Goal: Task Accomplishment & Management: Manage account settings

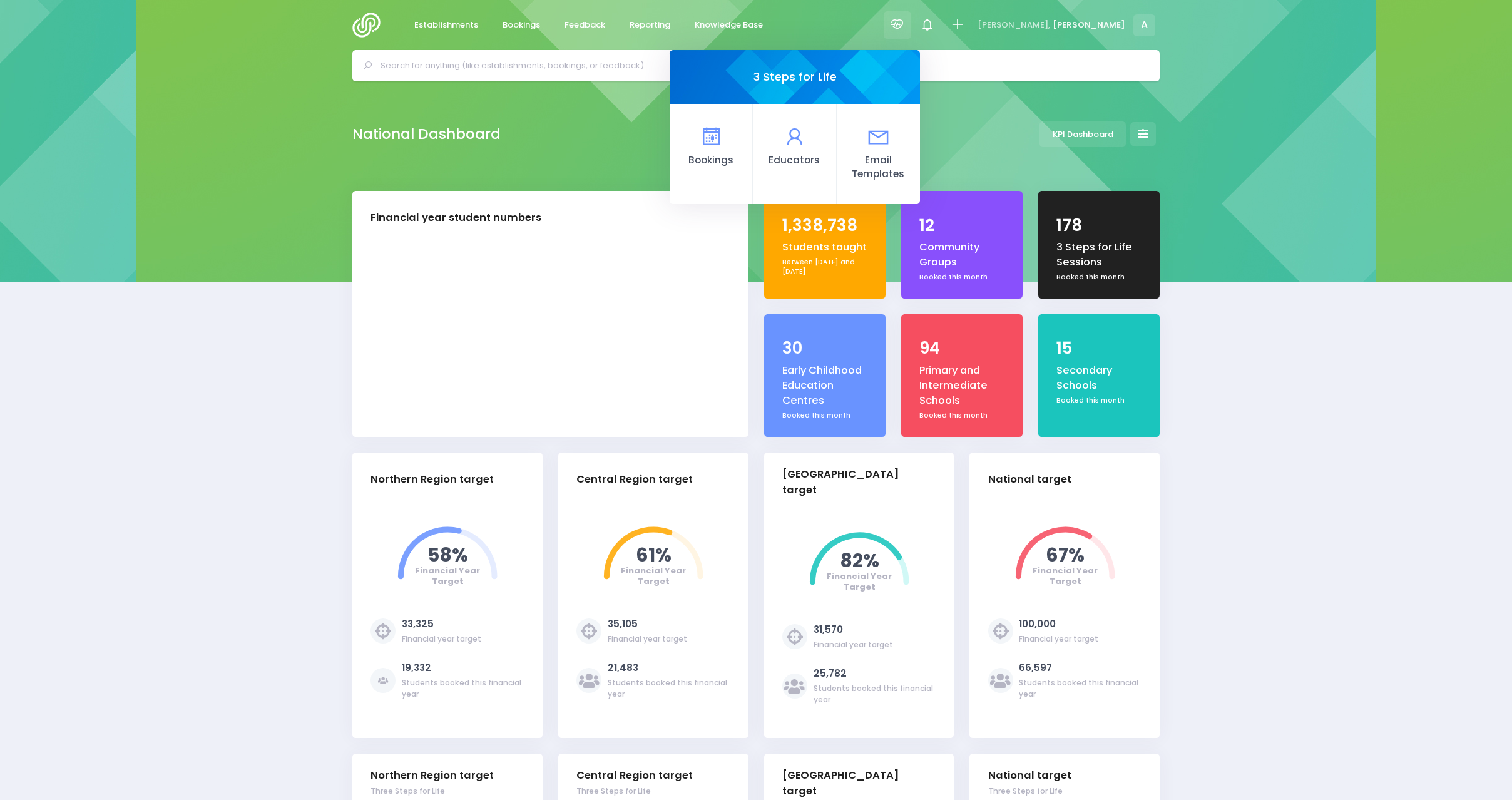
select select "5"
click at [753, 129] on link "Bookings" at bounding box center [711, 153] width 83 height 100
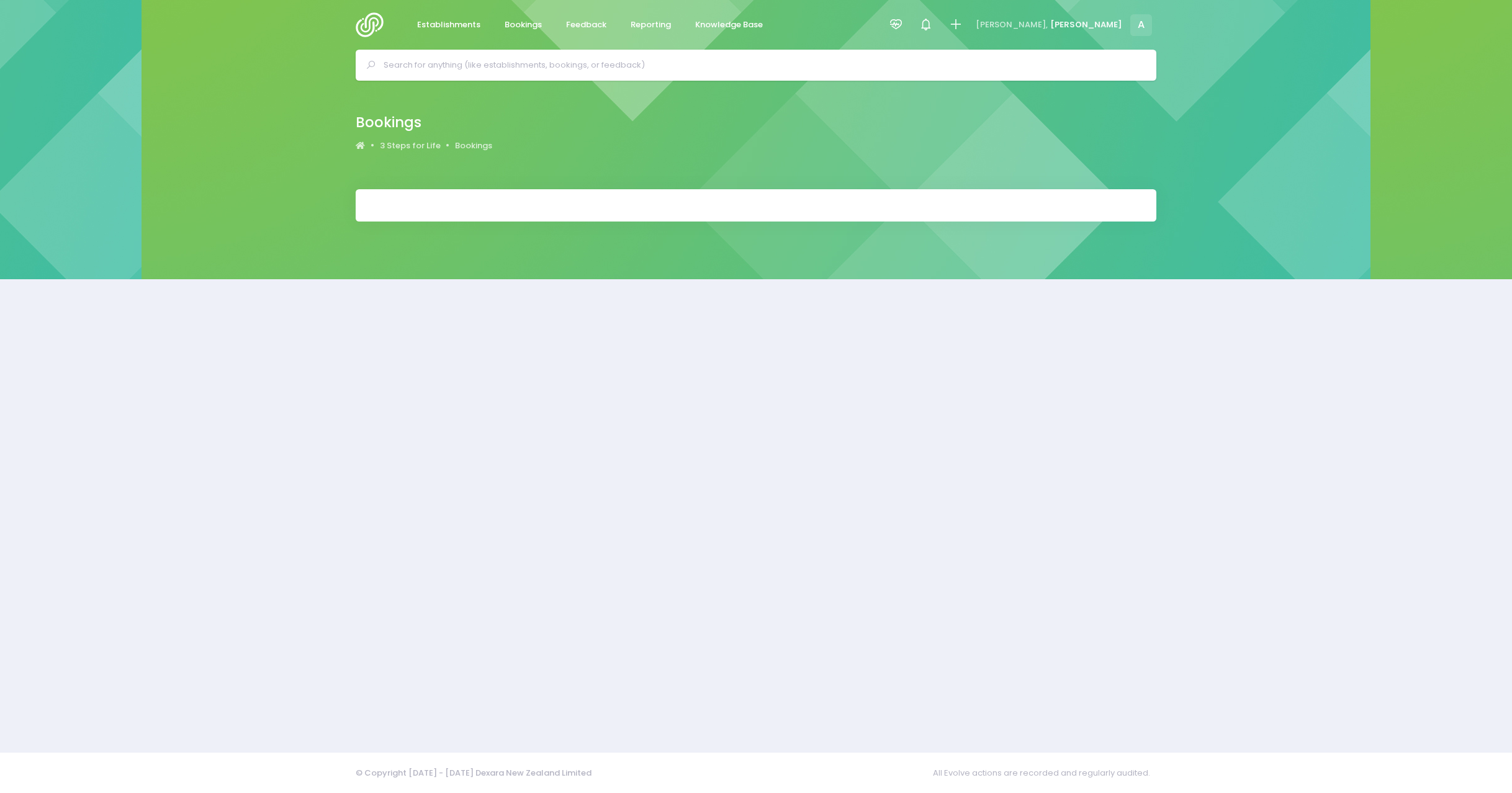
select select "20"
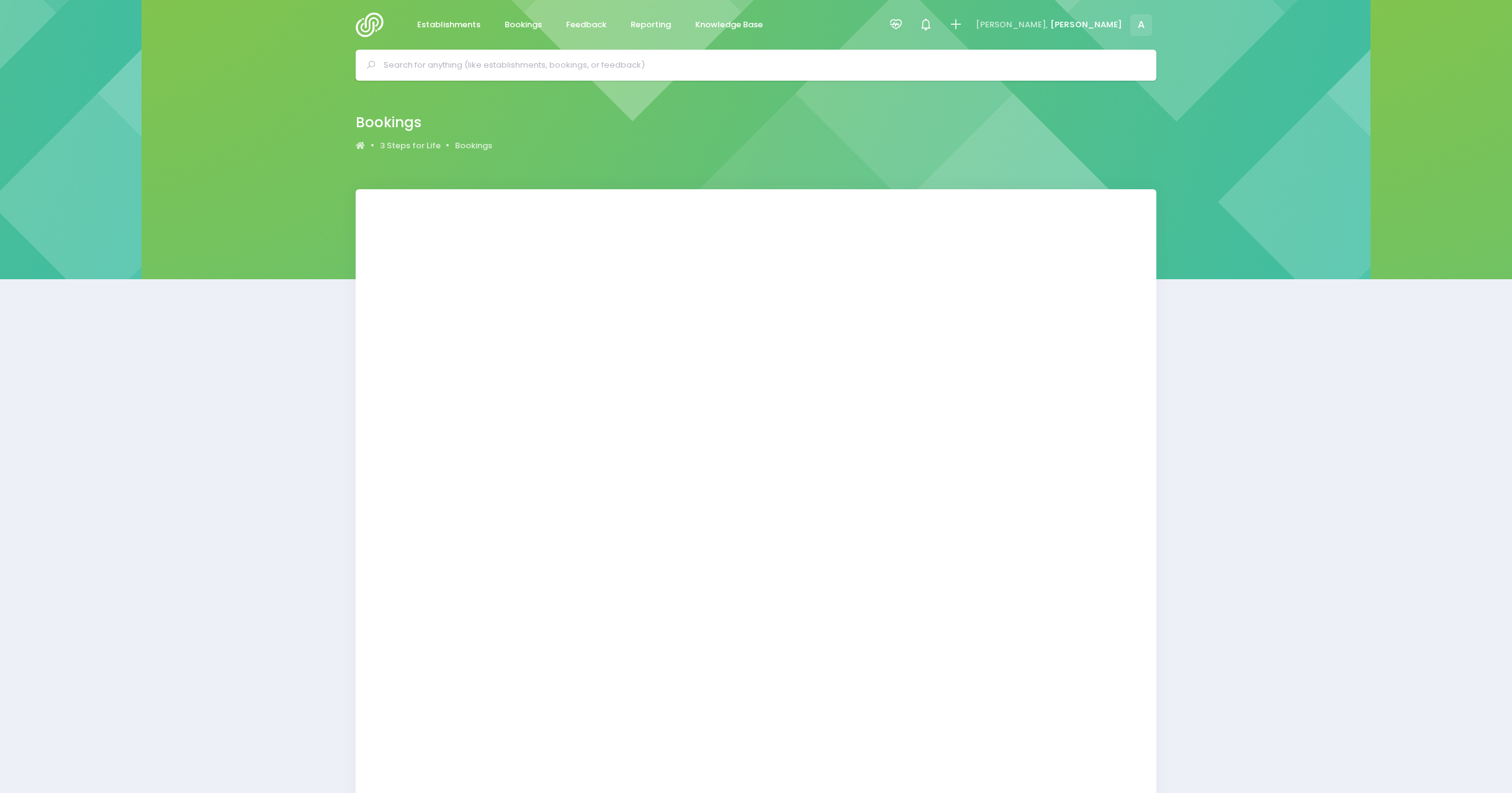
select select "20"
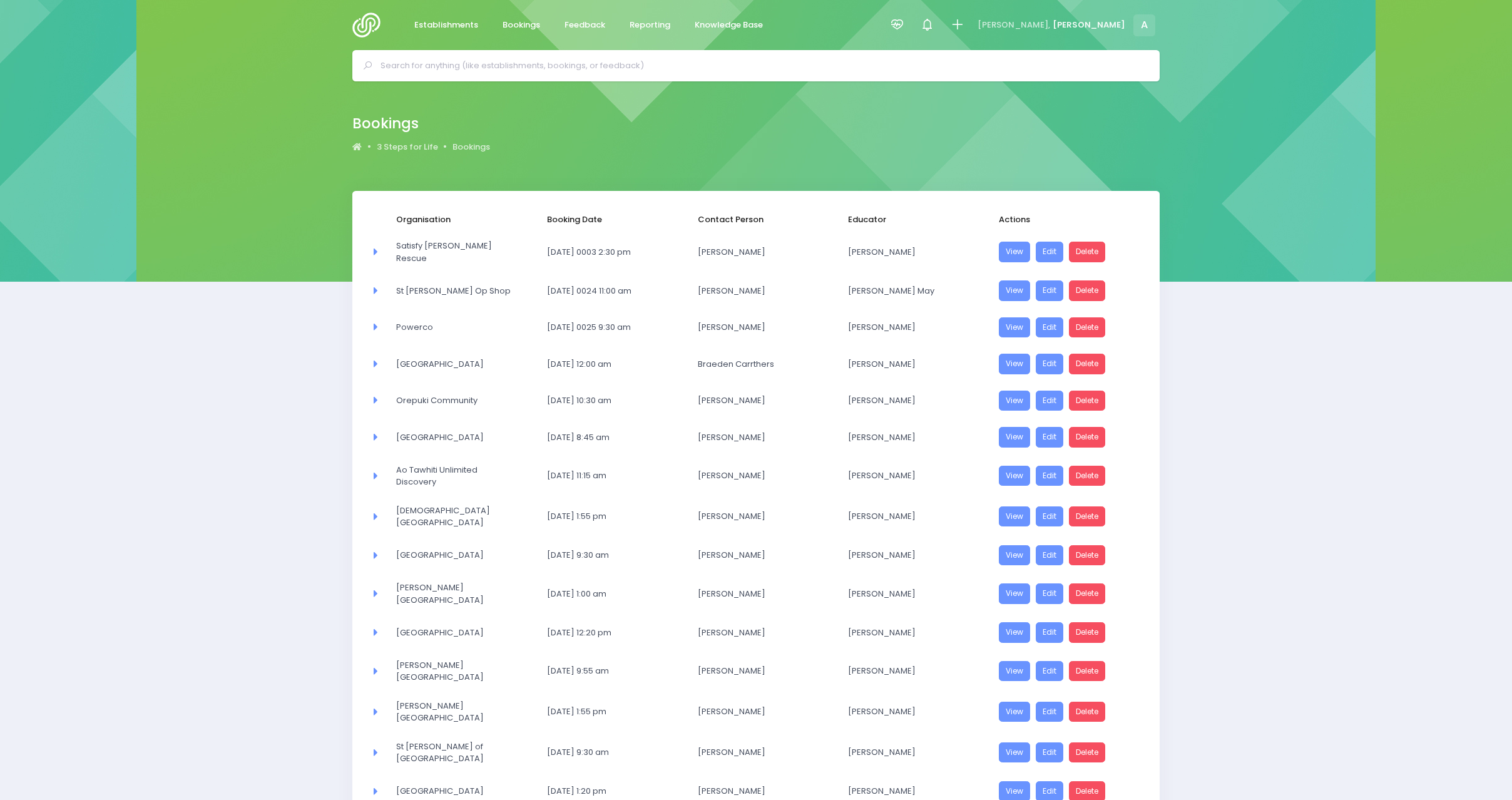
drag, startPoint x: 141, startPoint y: 0, endPoint x: 114, endPoint y: 437, distance: 437.8
click at [114, 437] on div "Organisation Booking Date Contact Person Educator Actions Area Committee Satisf…" at bounding box center [756, 613] width 1512 height 845
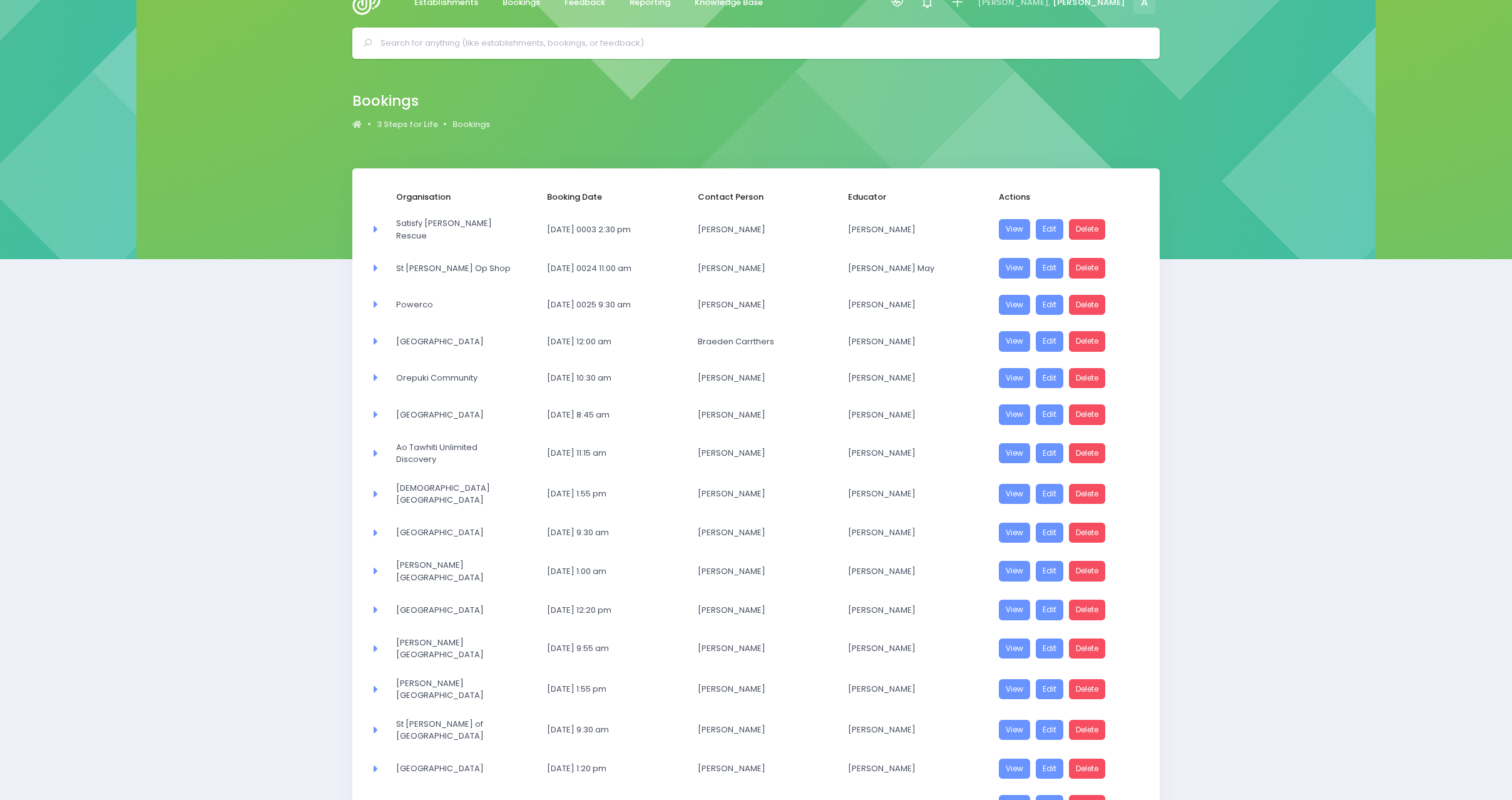
scroll to position [286, 0]
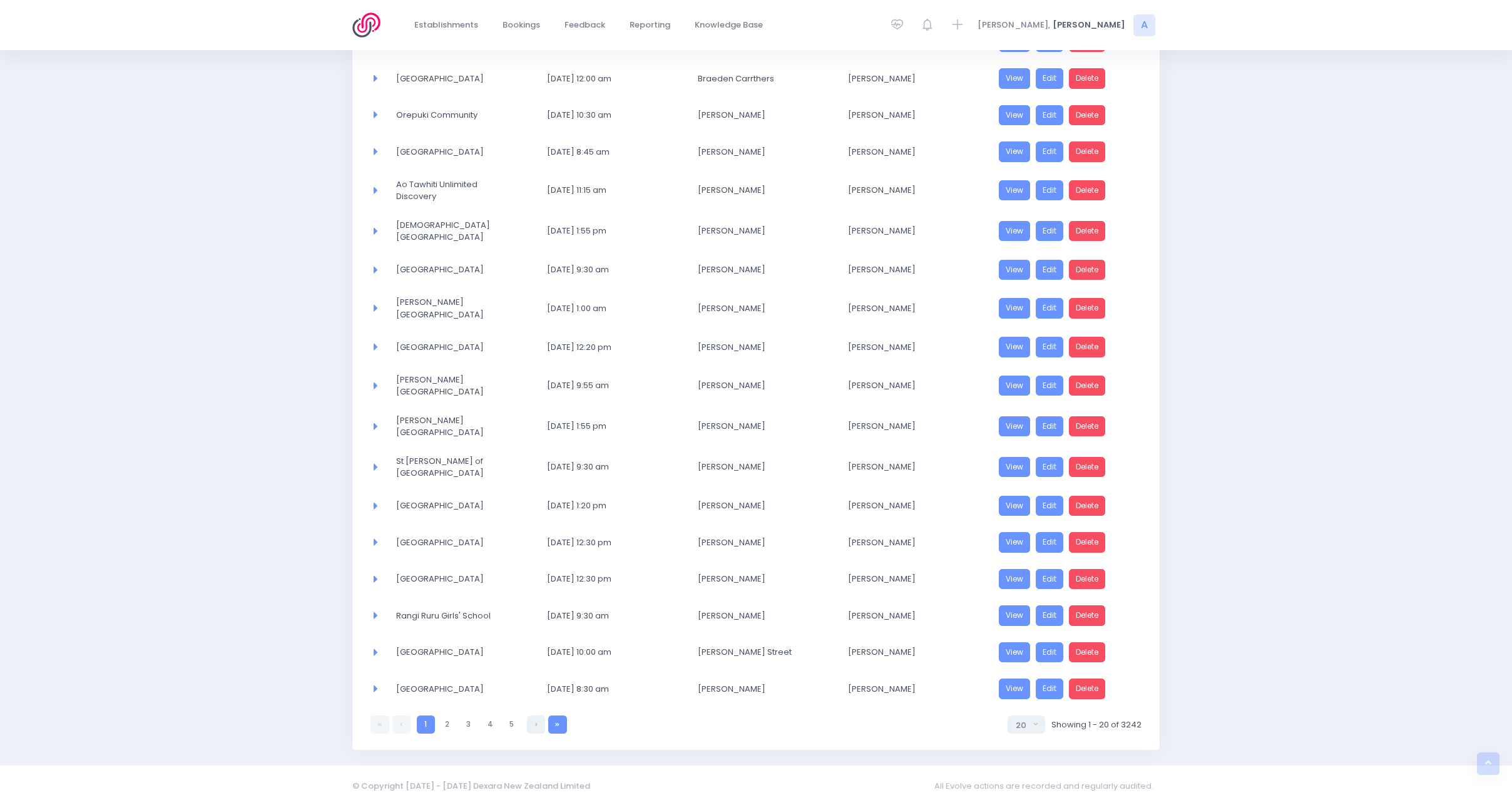
click at [565, 717] on link at bounding box center [557, 724] width 18 height 18
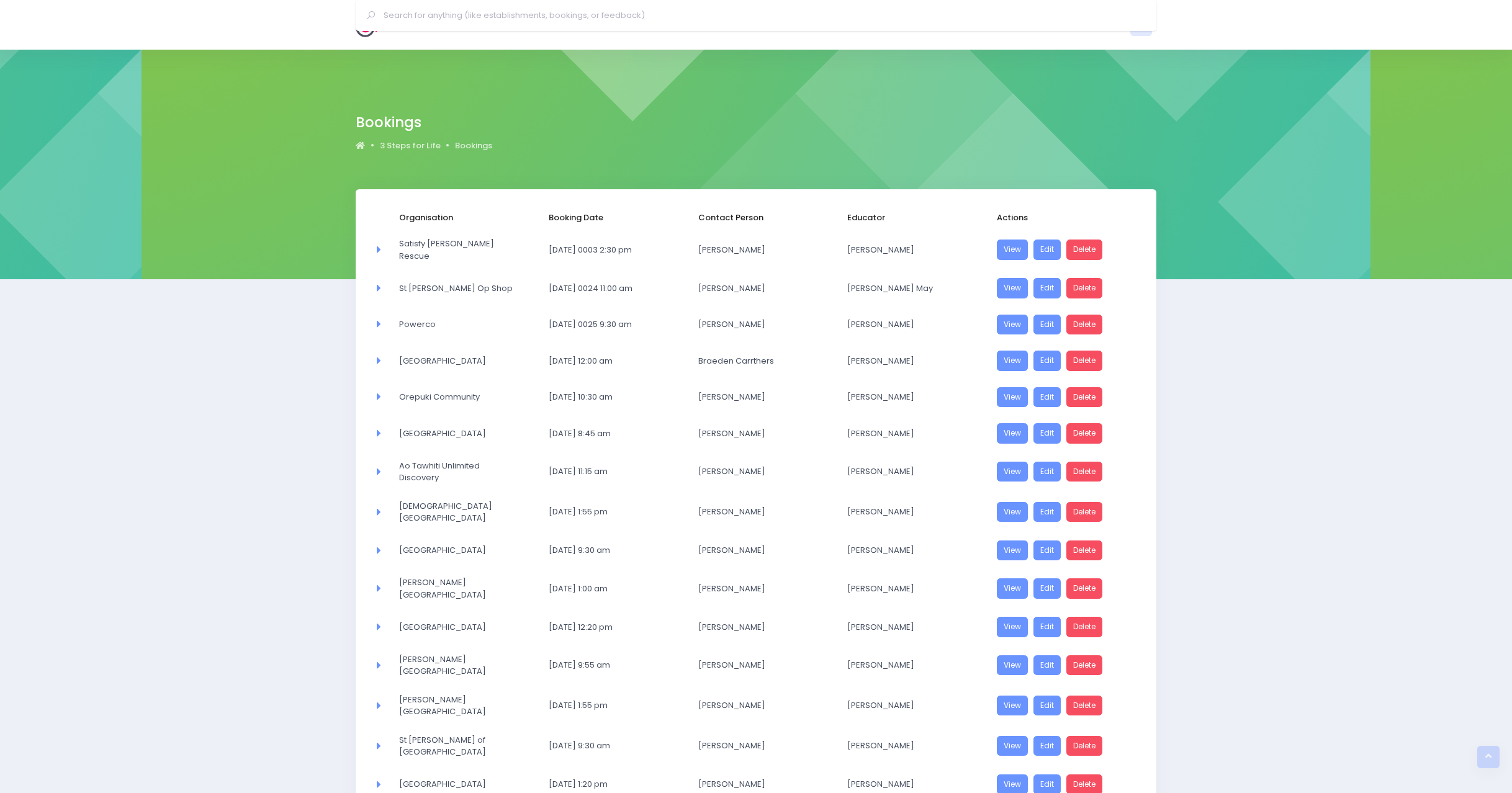
select select "20"
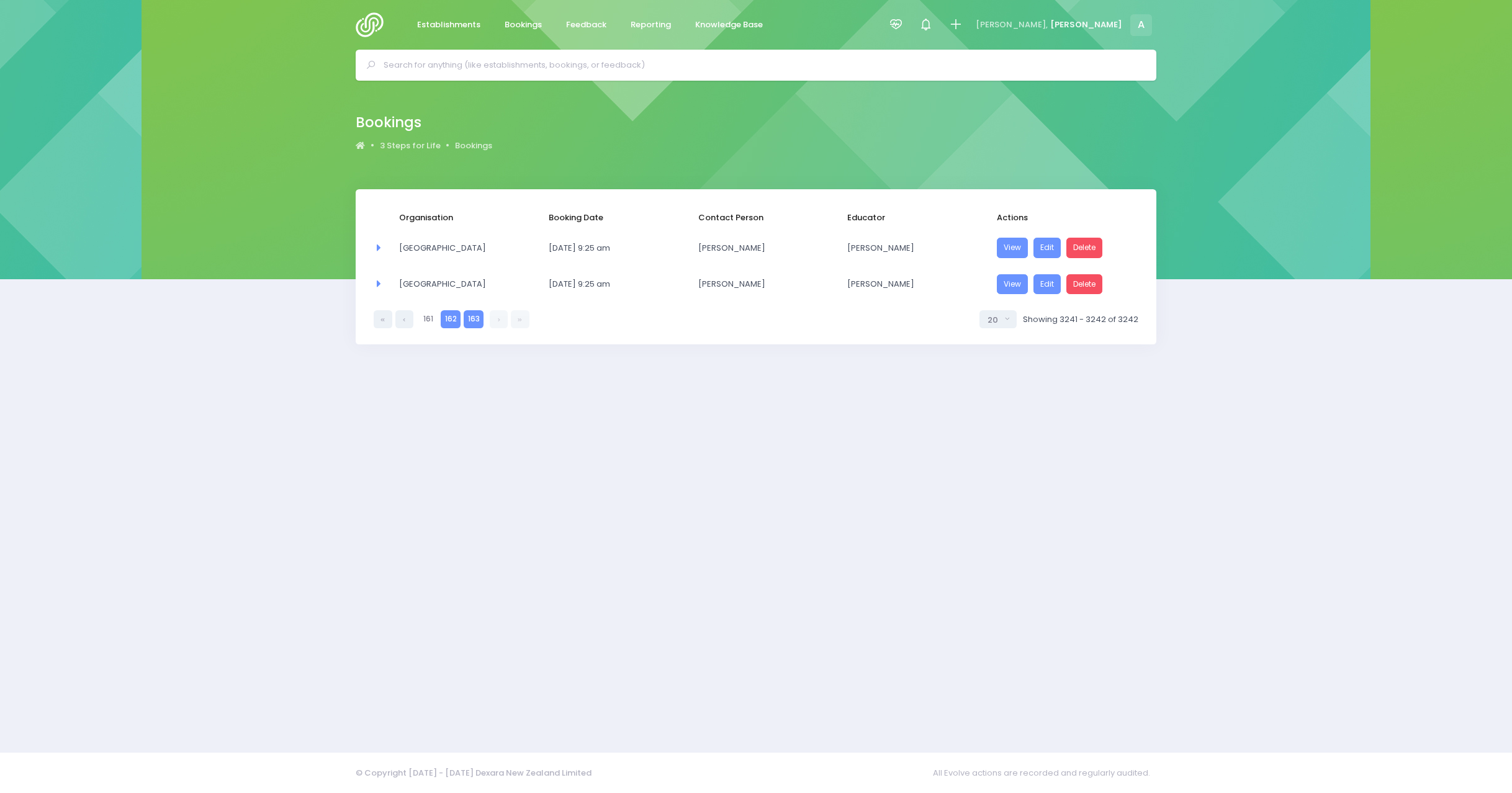
click at [452, 320] on link "162" at bounding box center [450, 319] width 20 height 18
select select "20"
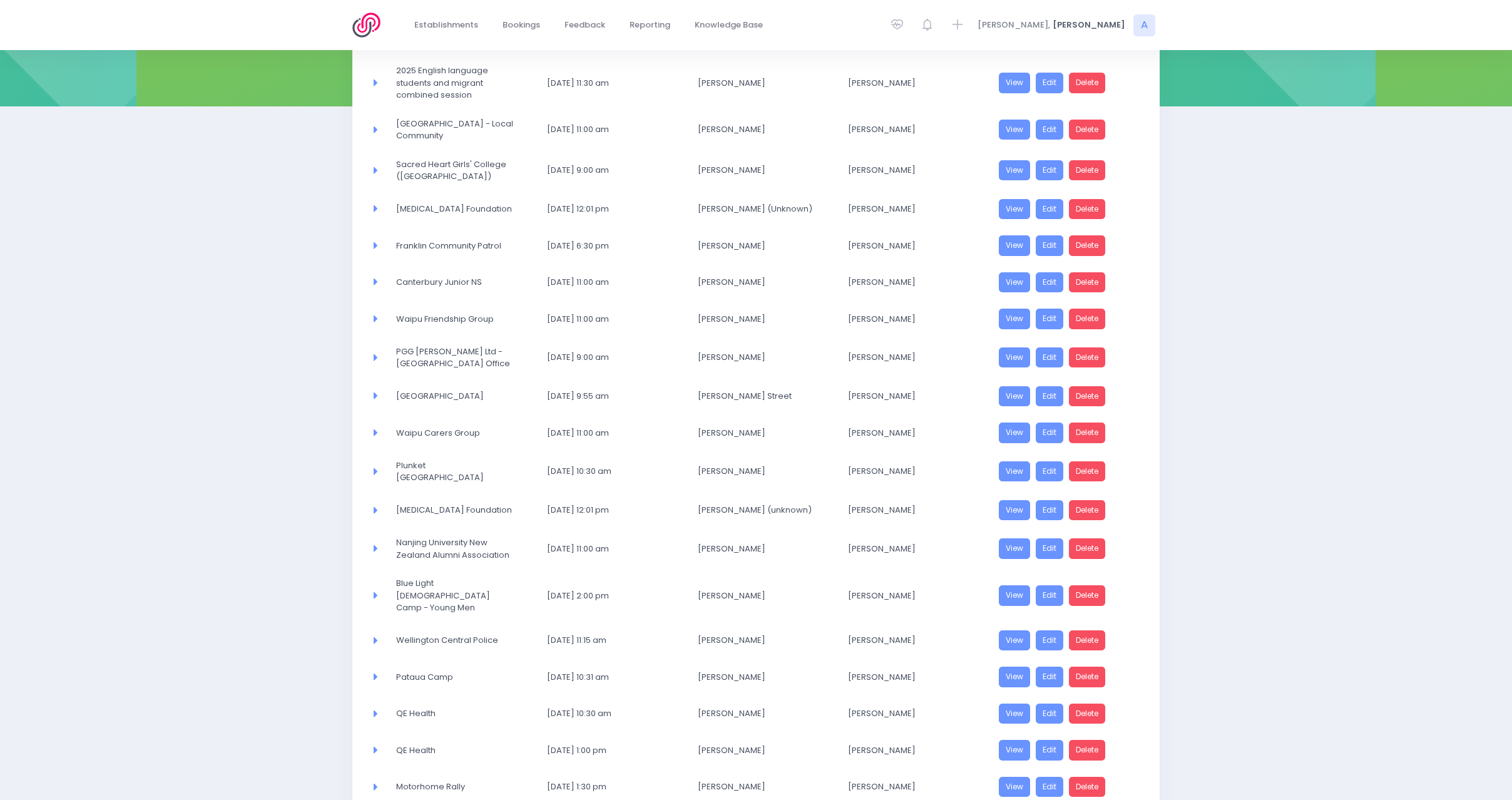
scroll to position [309, 0]
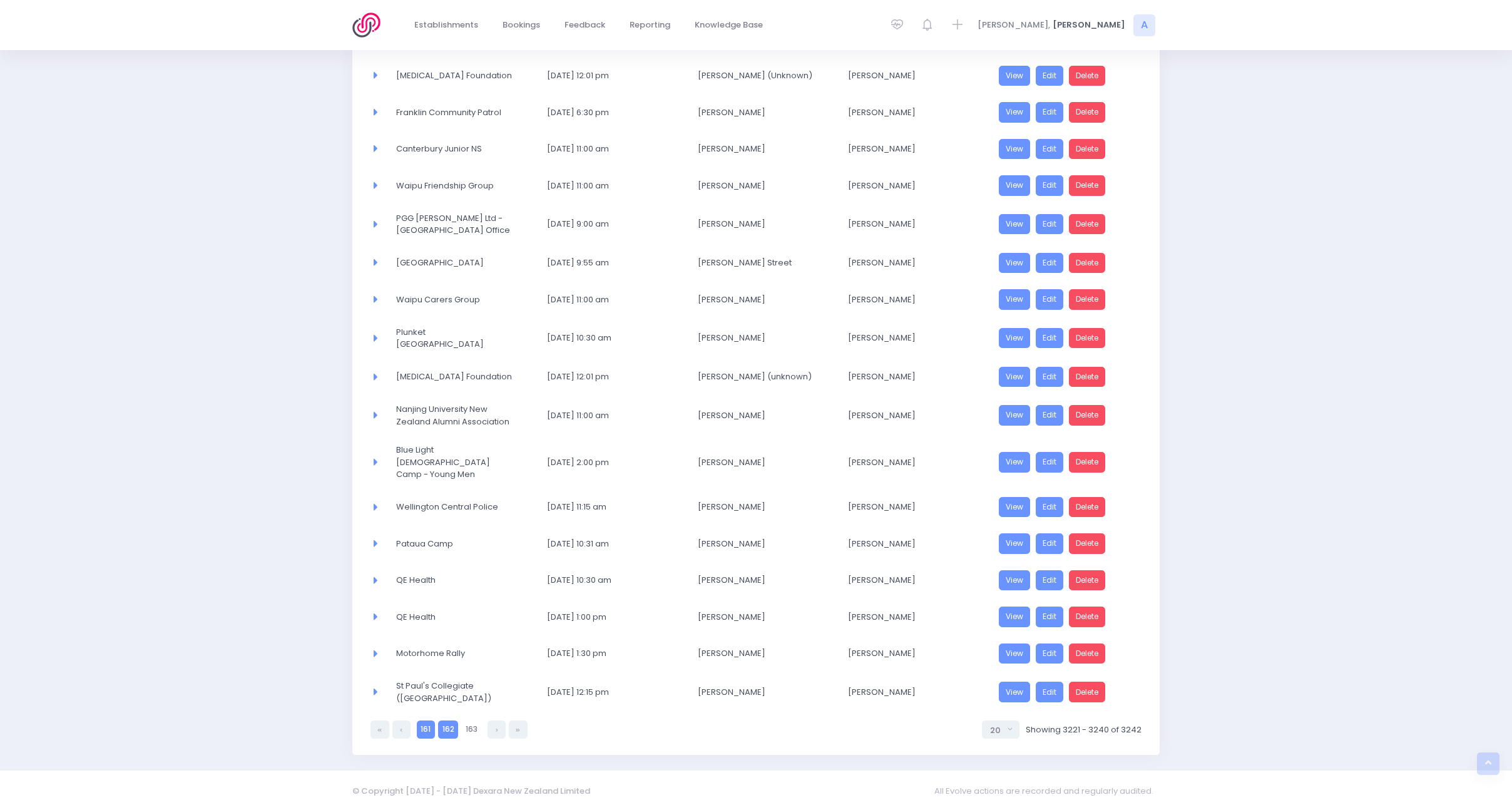
click at [421, 720] on link "161" at bounding box center [425, 729] width 18 height 18
select select "20"
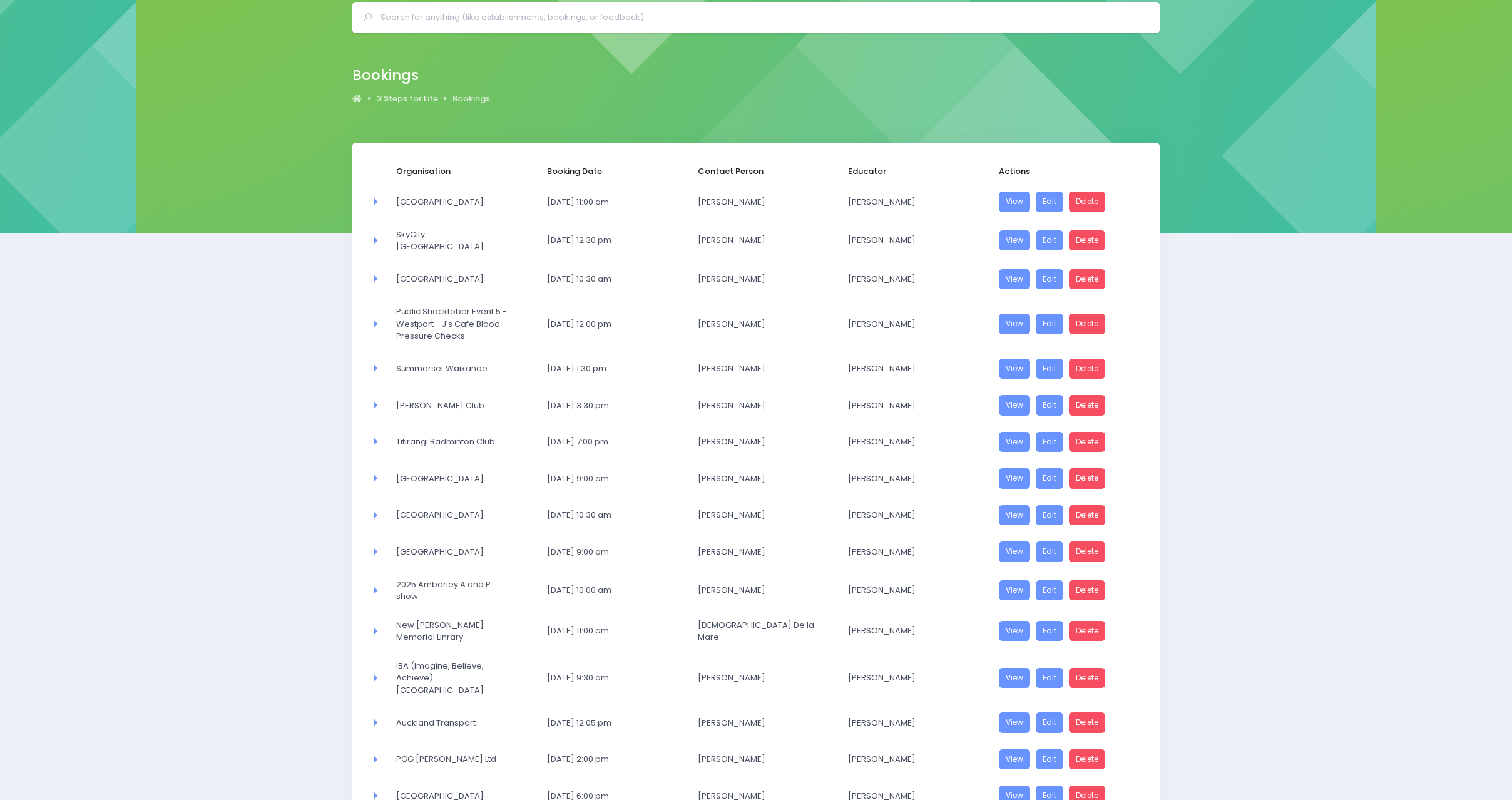
scroll to position [47, 0]
click at [1053, 402] on link "Edit" at bounding box center [1049, 406] width 27 height 21
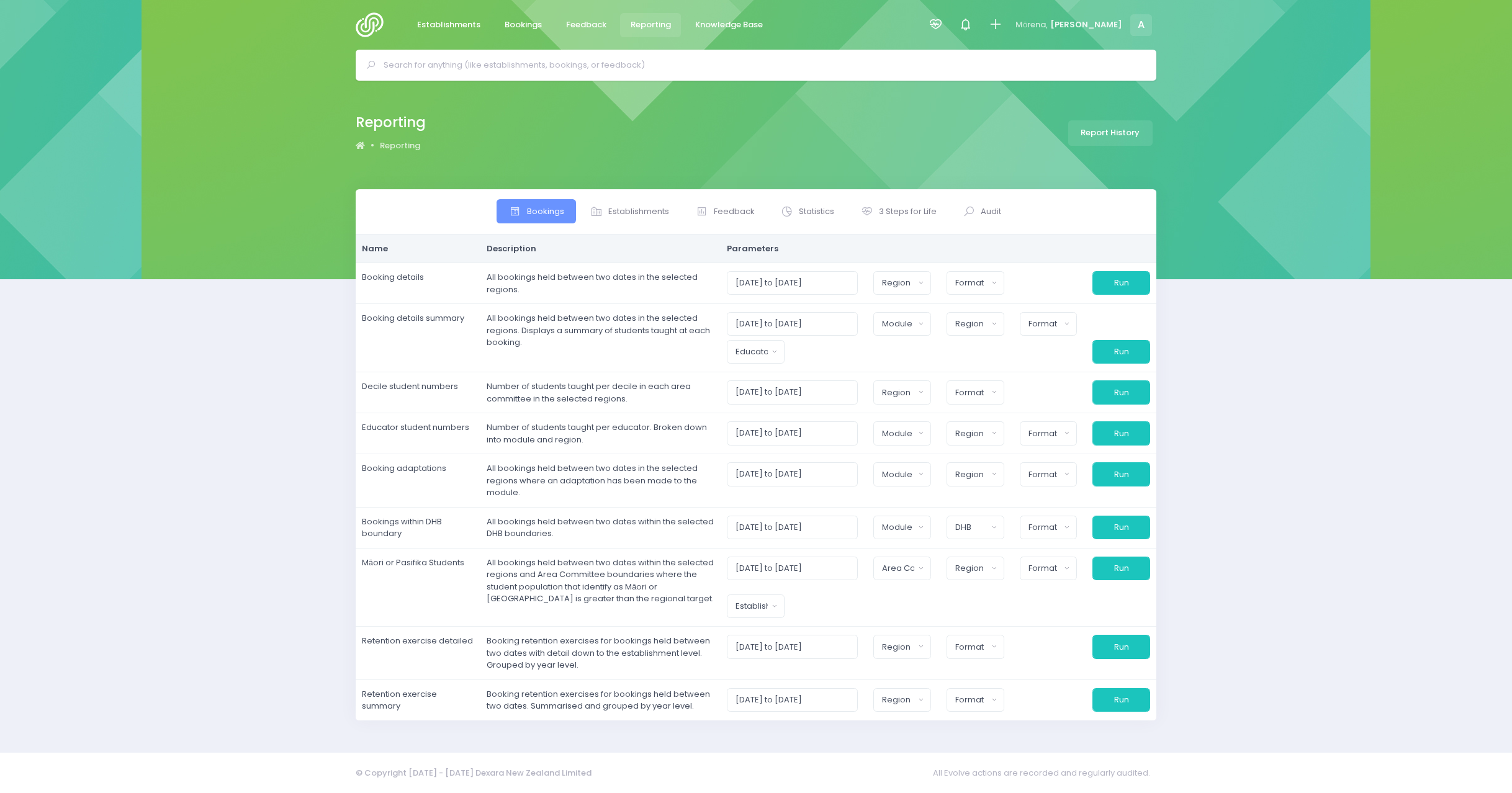
select select
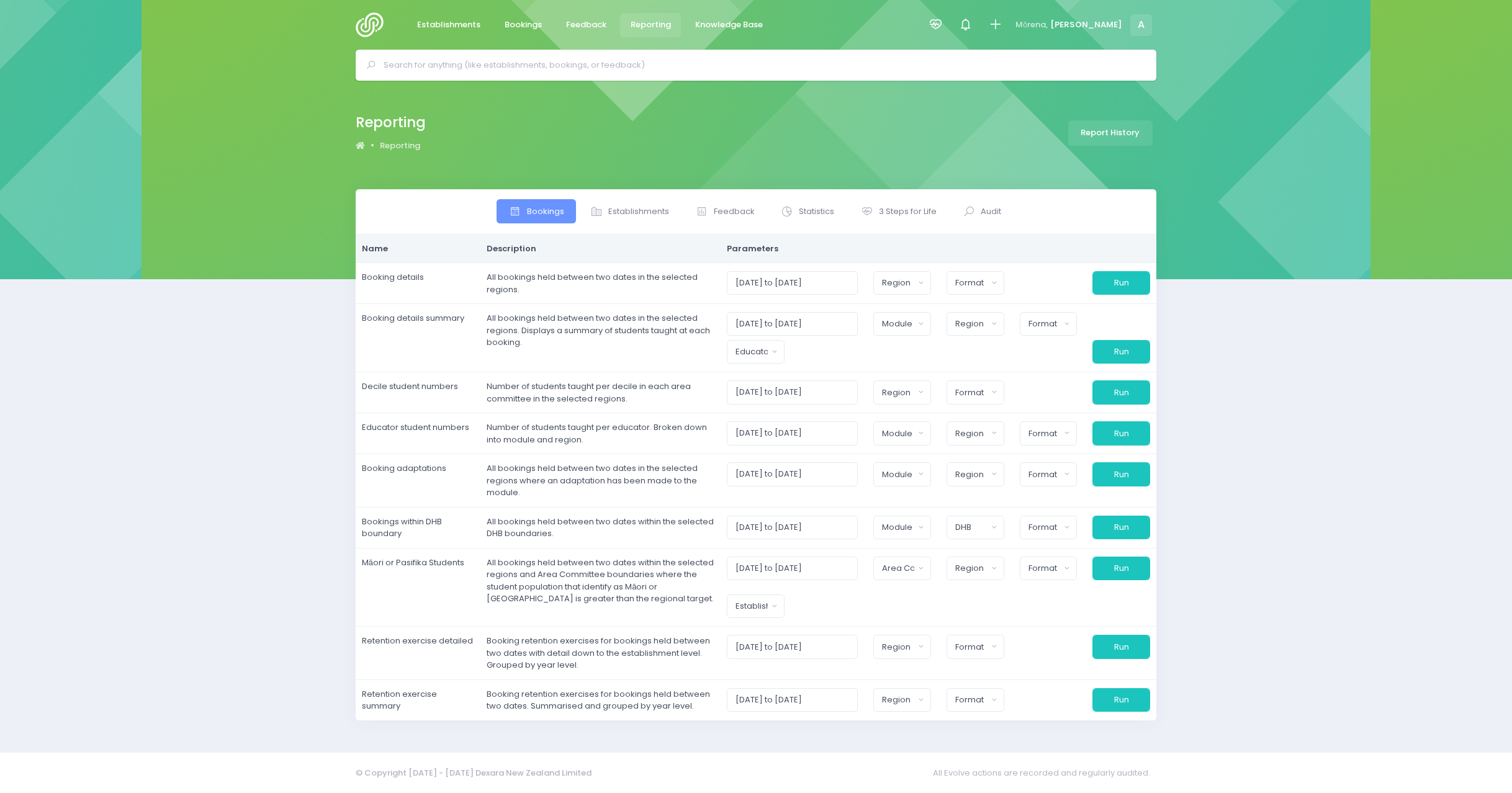
select select
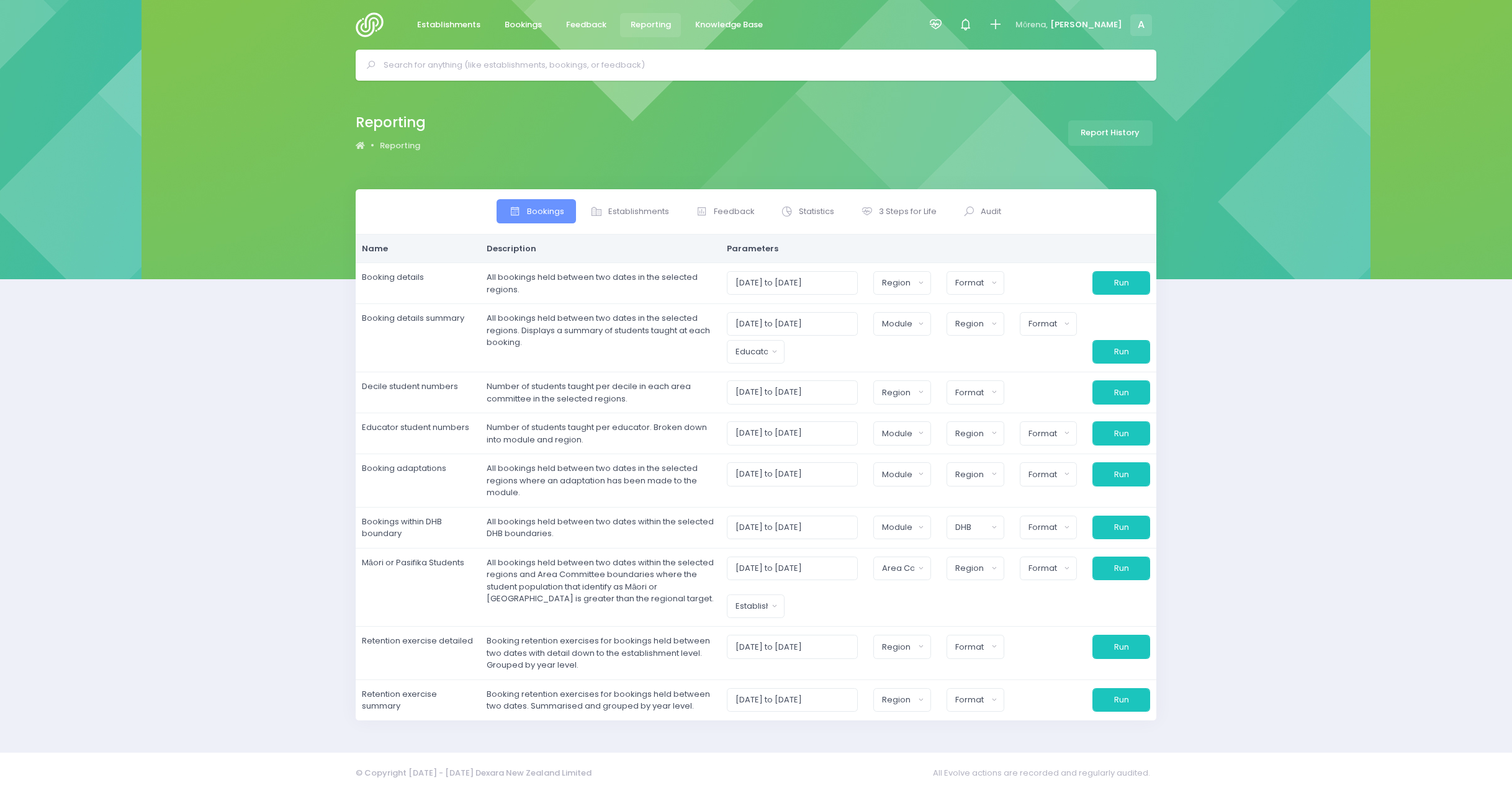
select select
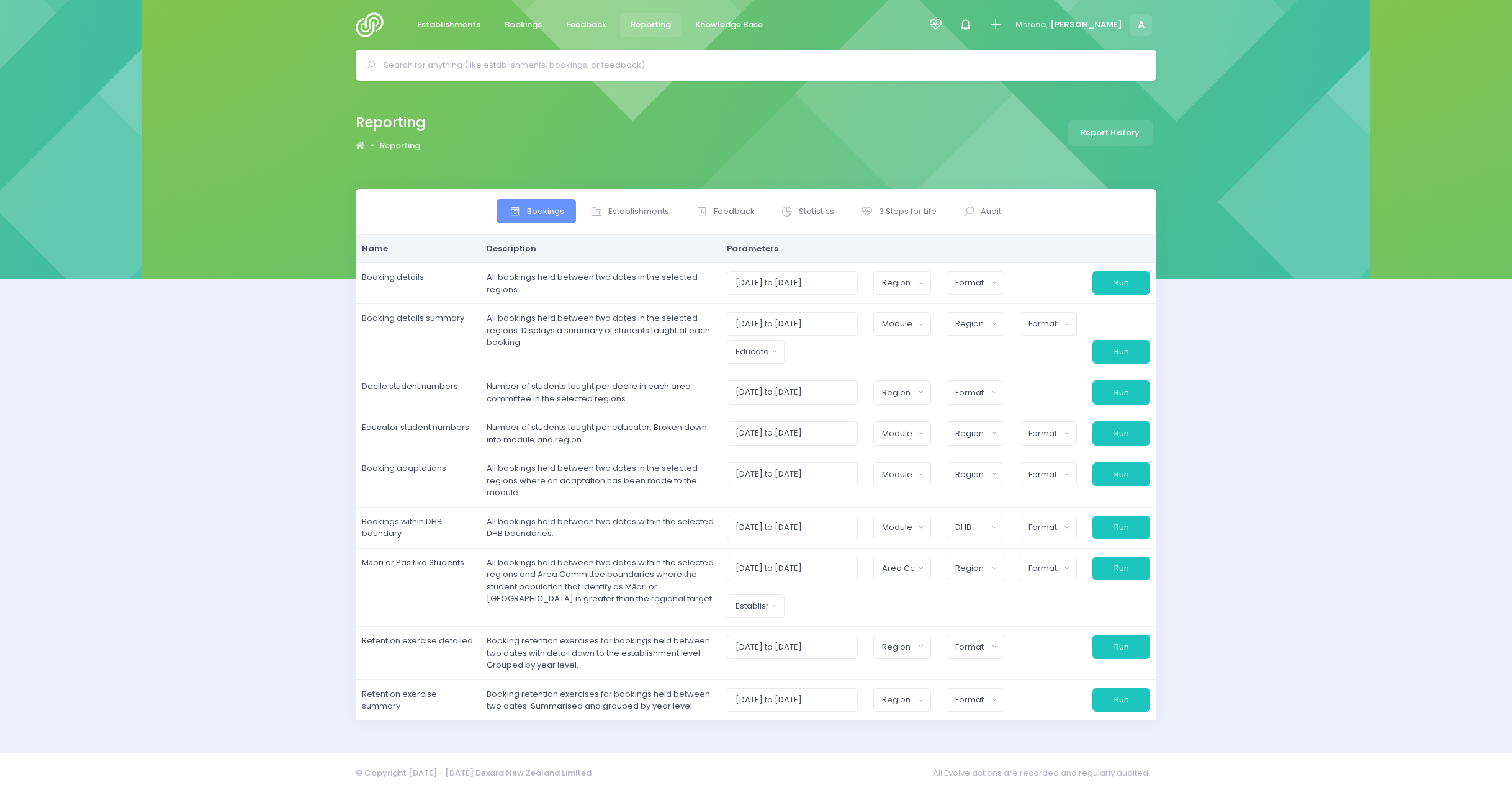
select select
